Goal: Check status: Check status

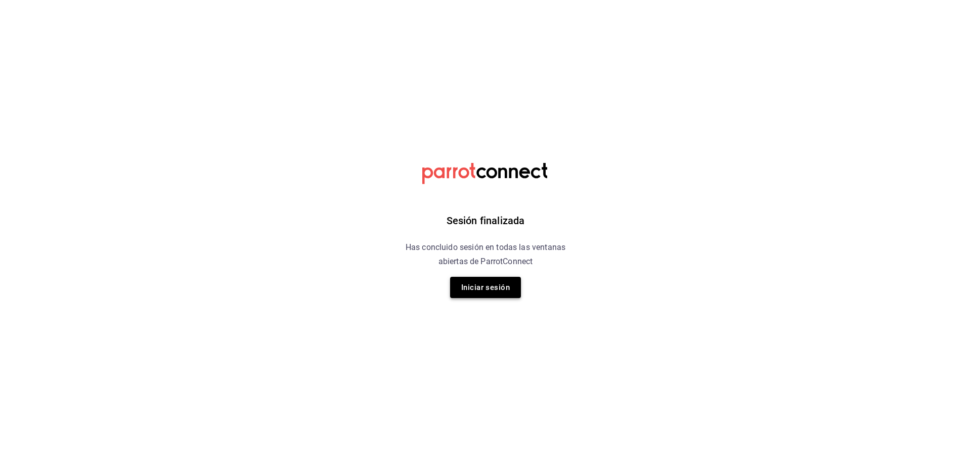
click at [476, 287] on button "Iniciar sesión" at bounding box center [485, 287] width 71 height 21
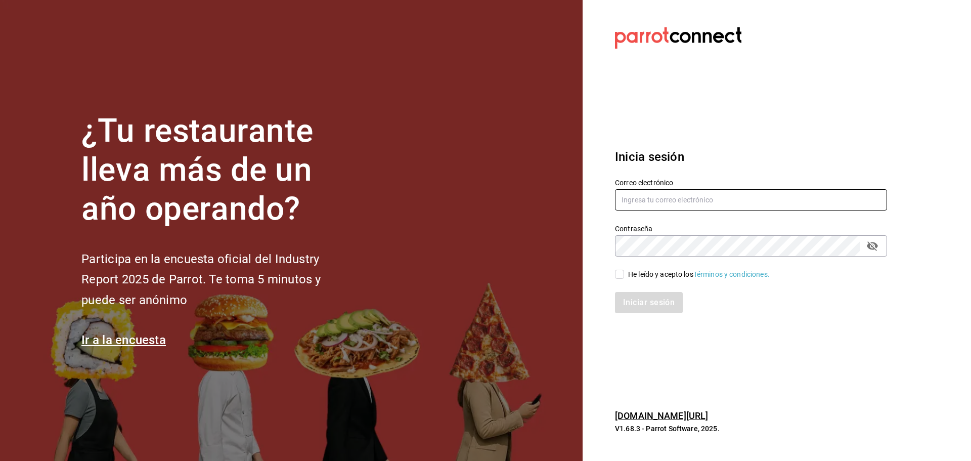
type input "mochomos.tijuana@grupocosteno.com"
click at [621, 272] on input "He leído y acepto los Términos y condiciones." at bounding box center [619, 274] width 9 height 9
checkbox input "true"
click at [630, 304] on button "Iniciar sesión" at bounding box center [649, 302] width 69 height 21
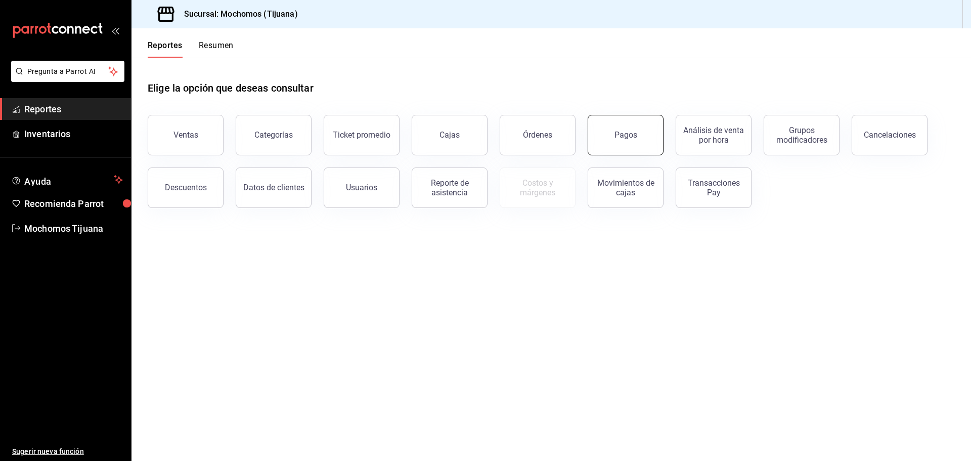
click at [601, 145] on button "Pagos" at bounding box center [626, 135] width 76 height 40
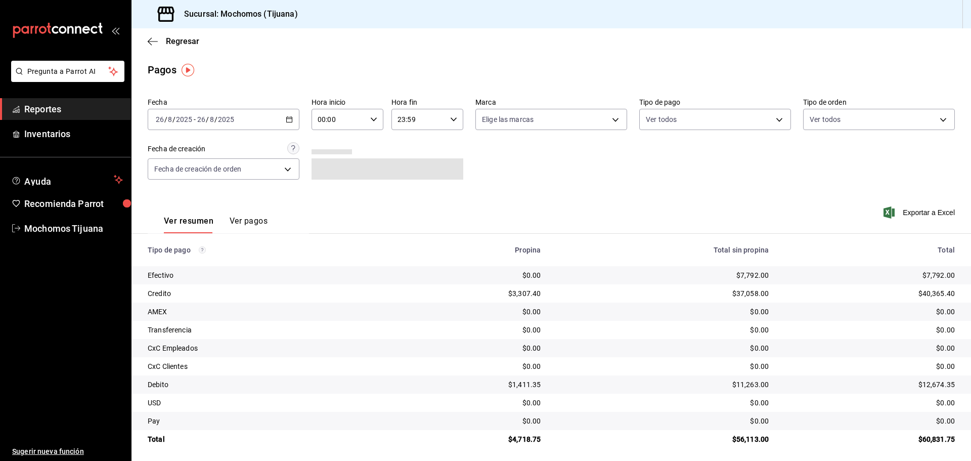
click at [286, 119] on \(Stroke\) "button" at bounding box center [289, 120] width 6 height 6
click at [194, 153] on span "Hoy" at bounding box center [195, 150] width 78 height 11
click at [375, 123] on div "00:00 Hora inicio" at bounding box center [348, 119] width 72 height 21
click at [338, 188] on button "04" at bounding box center [328, 192] width 32 height 20
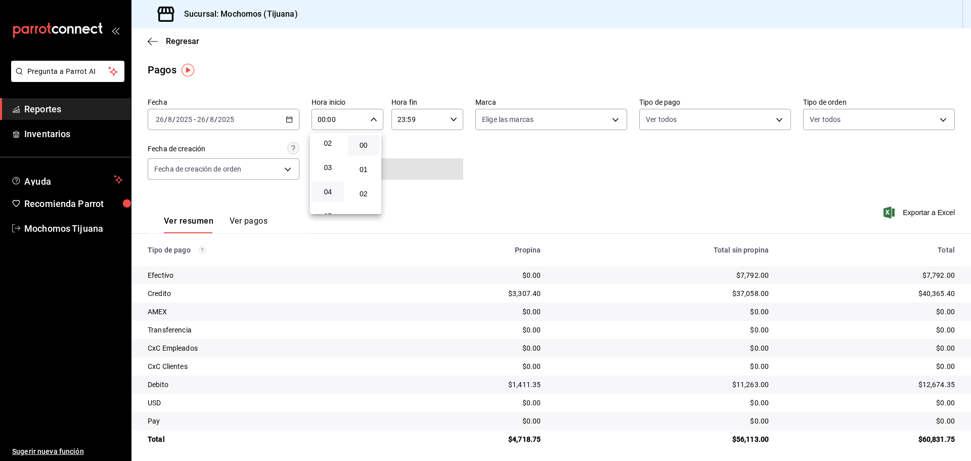
type input "04:00"
click at [774, 122] on div at bounding box center [485, 230] width 971 height 461
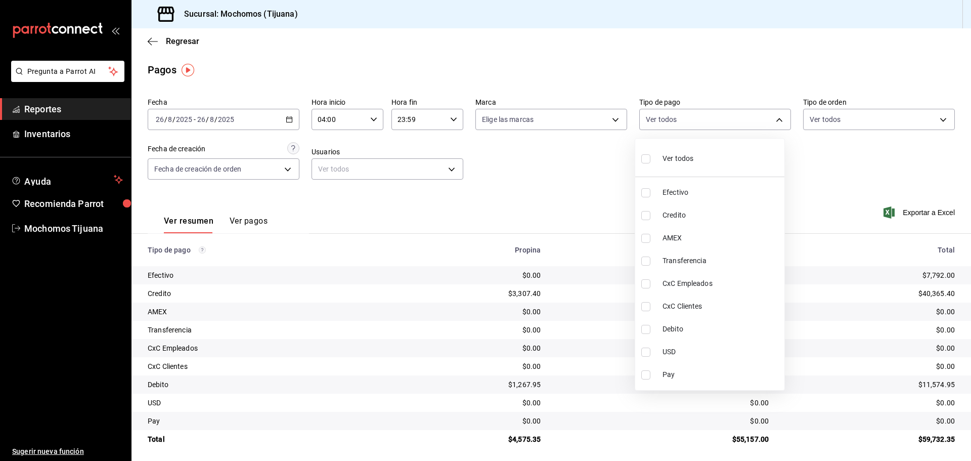
click at [774, 122] on body "Pregunta a Parrot AI Reportes Inventarios Ayuda Recomienda Parrot Mochomos Tiju…" at bounding box center [485, 230] width 971 height 461
click at [683, 220] on span "Credito" at bounding box center [722, 215] width 118 height 11
type input "a27a072c-b141-4985-9f83-ae60dbe2196b"
checkbox input "true"
click at [701, 322] on li "Debito" at bounding box center [714, 329] width 149 height 23
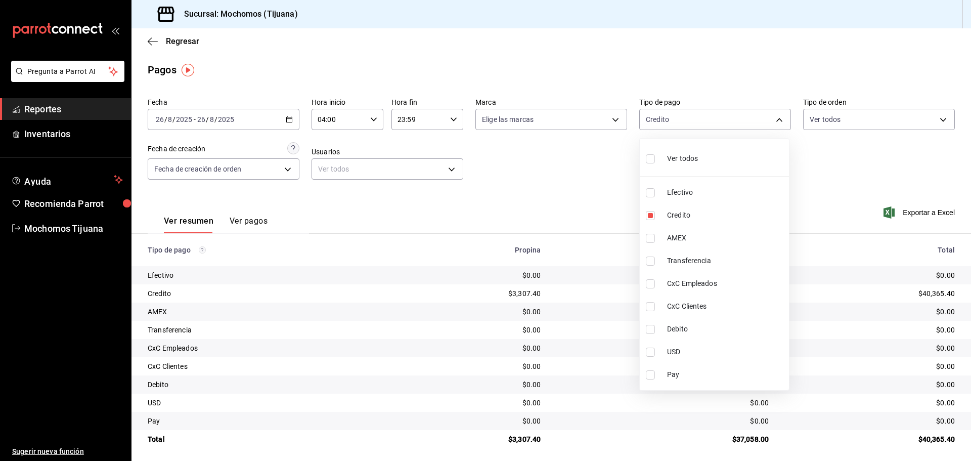
type input "a27a072c-b141-4985-9f83-ae60dbe2196b,b7370aa5-450f-4a05-bab4-2784151f97fb"
checkbox input "true"
